Goal: Find specific page/section: Find specific page/section

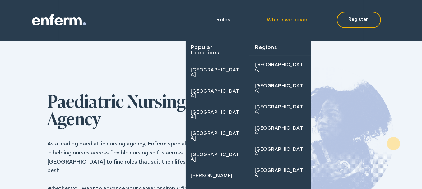
click at [289, 21] on span "Where we cover" at bounding box center [287, 19] width 41 height 5
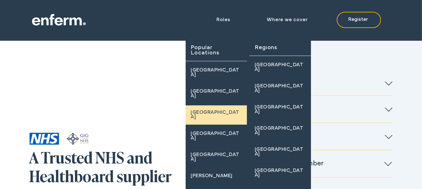
click at [213, 110] on div "[GEOGRAPHIC_DATA]" at bounding box center [216, 114] width 51 height 9
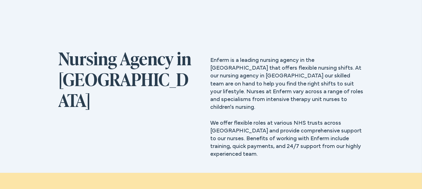
scroll to position [124, 0]
